Goal: Navigation & Orientation: Find specific page/section

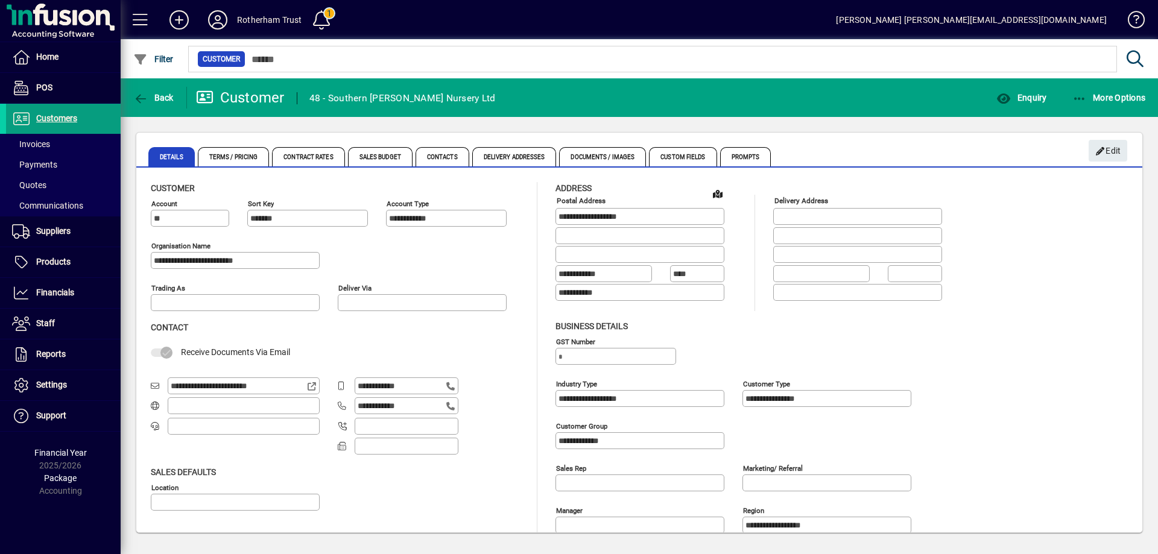
click at [291, 261] on input "**********" at bounding box center [236, 261] width 165 height 10
click at [51, 356] on span "Reports" at bounding box center [51, 354] width 30 height 10
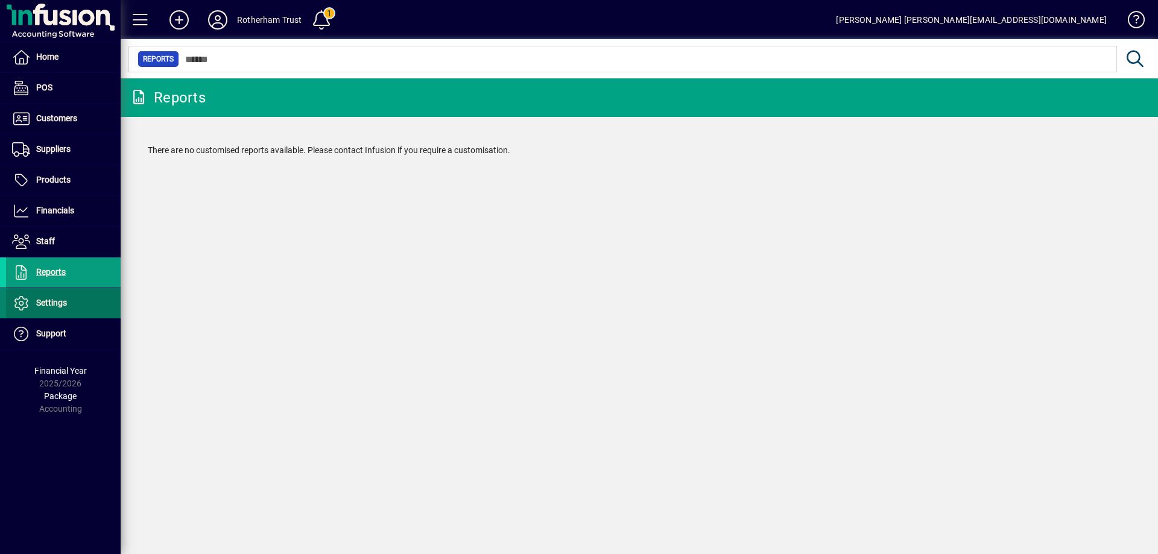
click at [45, 301] on span "Settings" at bounding box center [51, 303] width 31 height 10
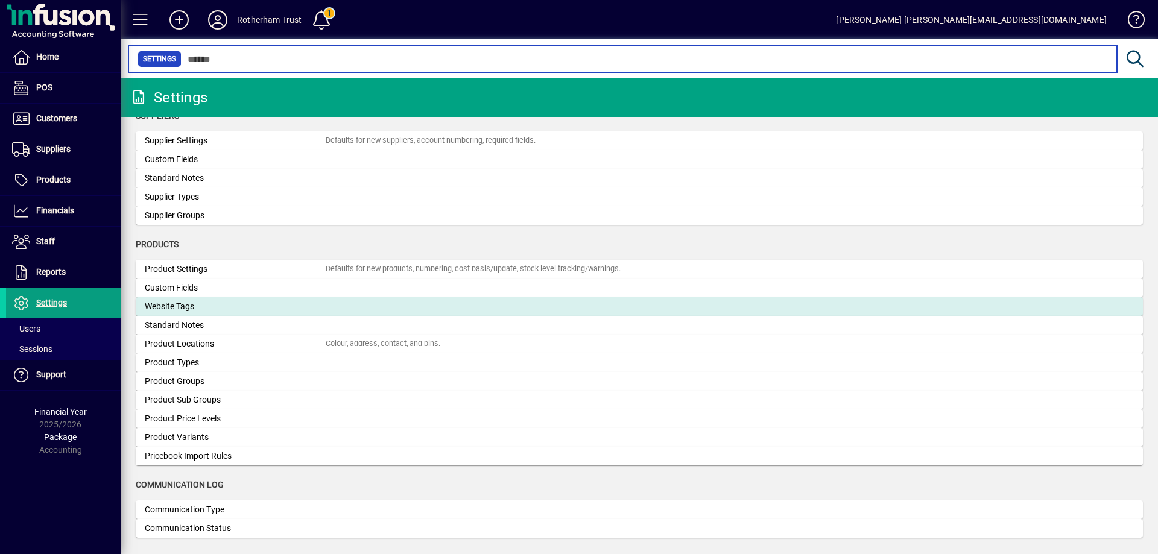
scroll to position [999, 0]
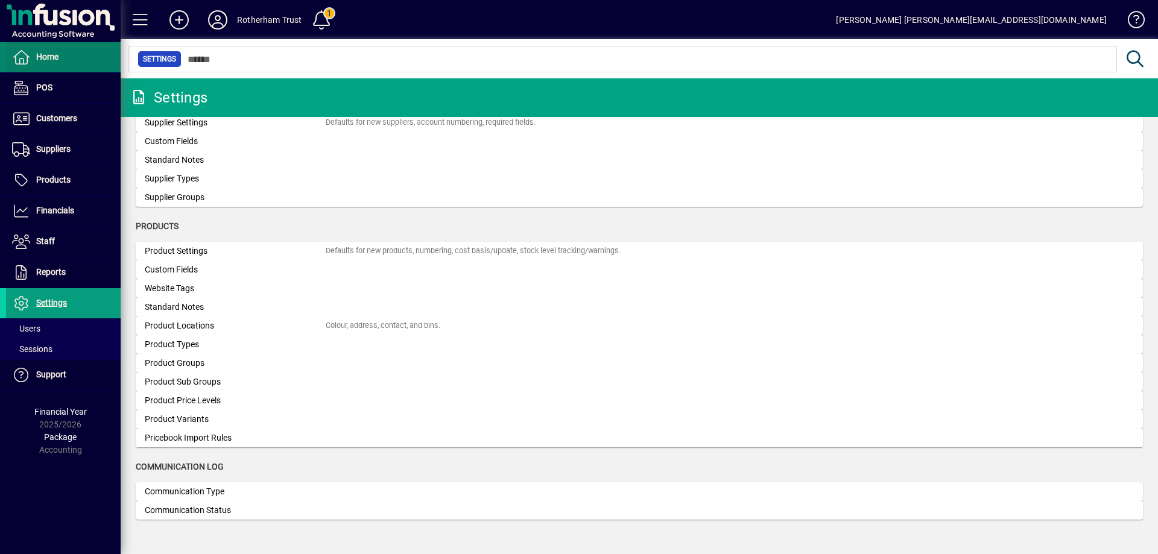
click at [46, 60] on span "Home" at bounding box center [47, 57] width 22 height 10
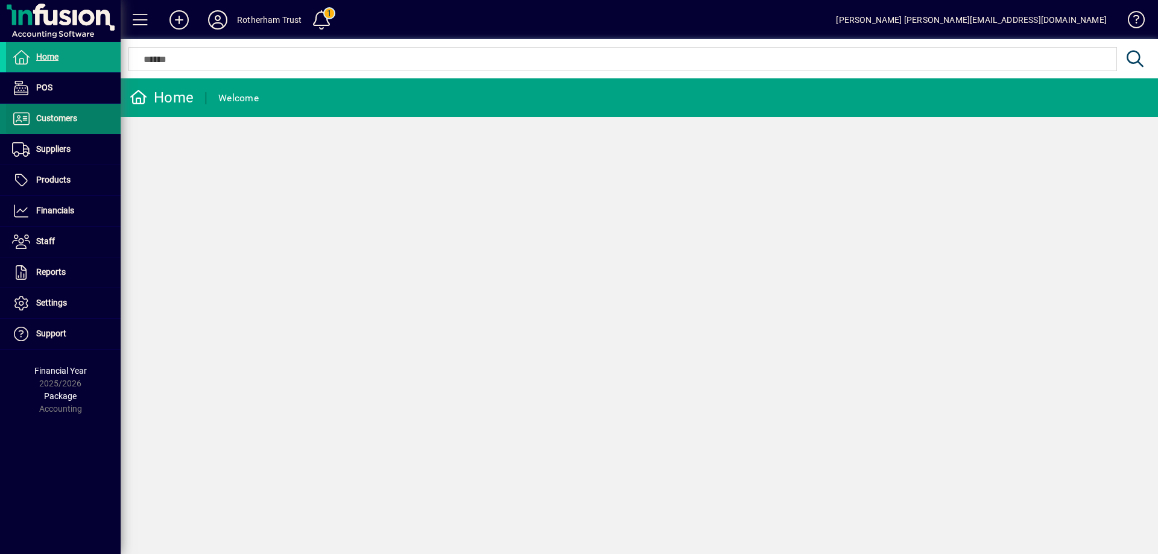
click at [57, 122] on span "Customers" at bounding box center [56, 118] width 41 height 10
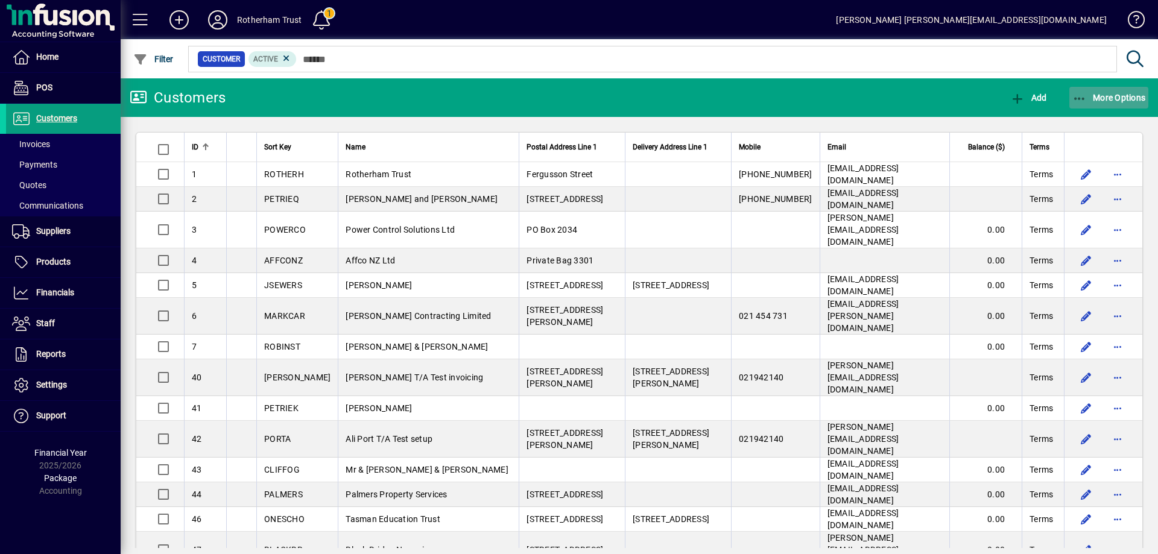
click at [1075, 96] on icon "button" at bounding box center [1080, 99] width 15 height 12
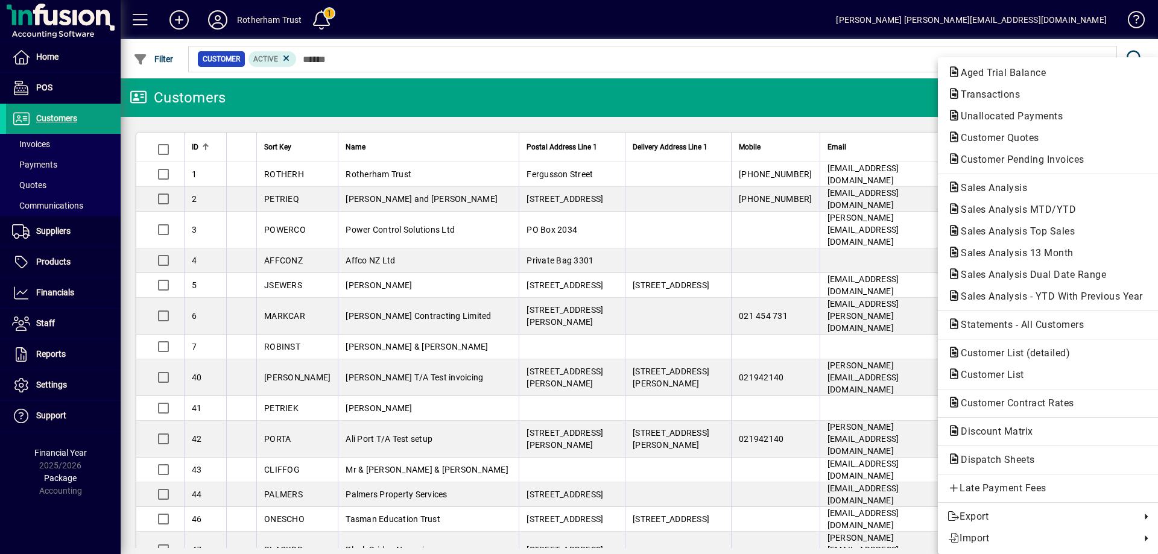
click at [466, 98] on div at bounding box center [579, 277] width 1158 height 554
